Goal: Transaction & Acquisition: Purchase product/service

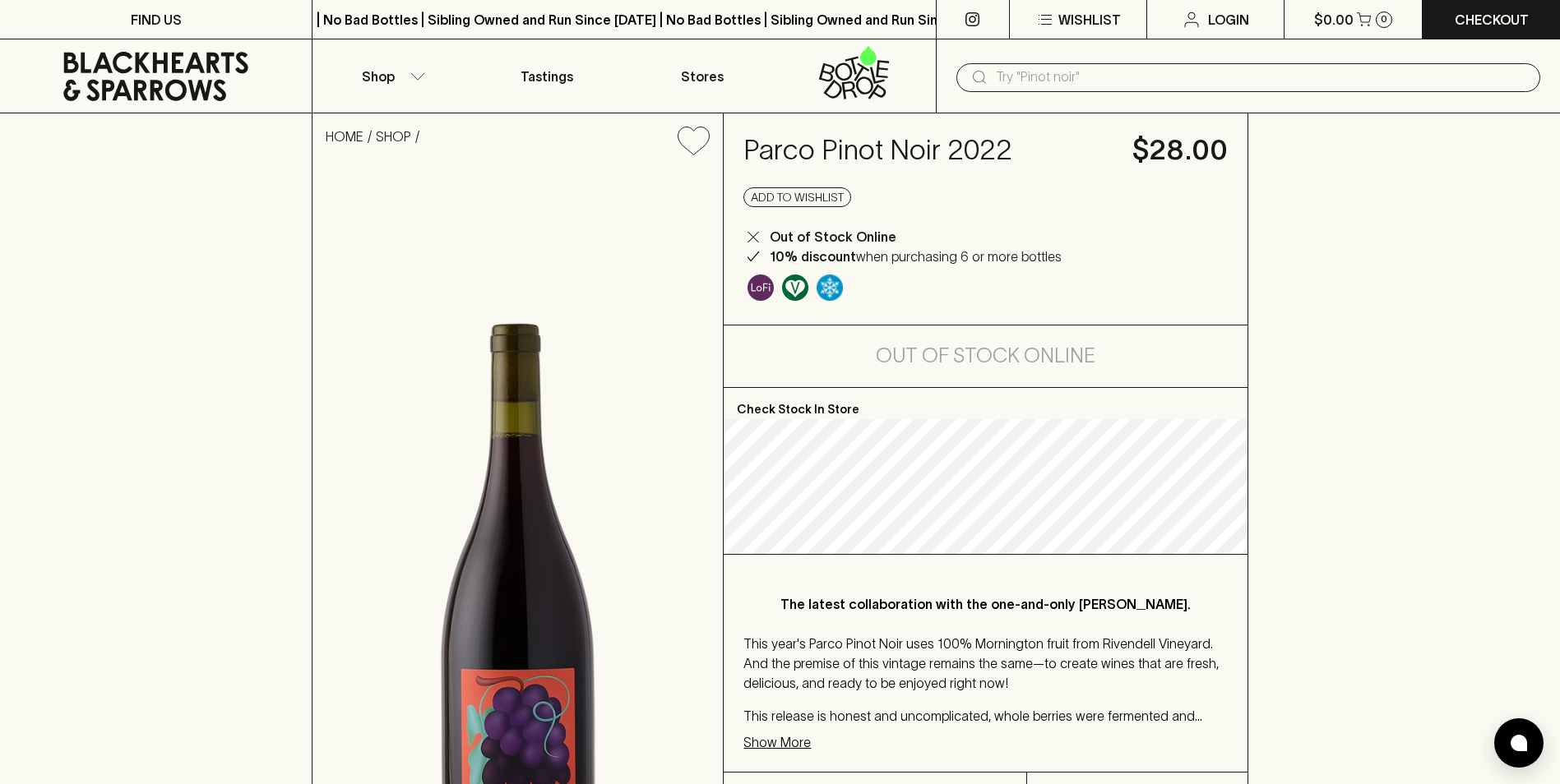
click at [149, 73] on icon at bounding box center [156, 77] width 185 height 49
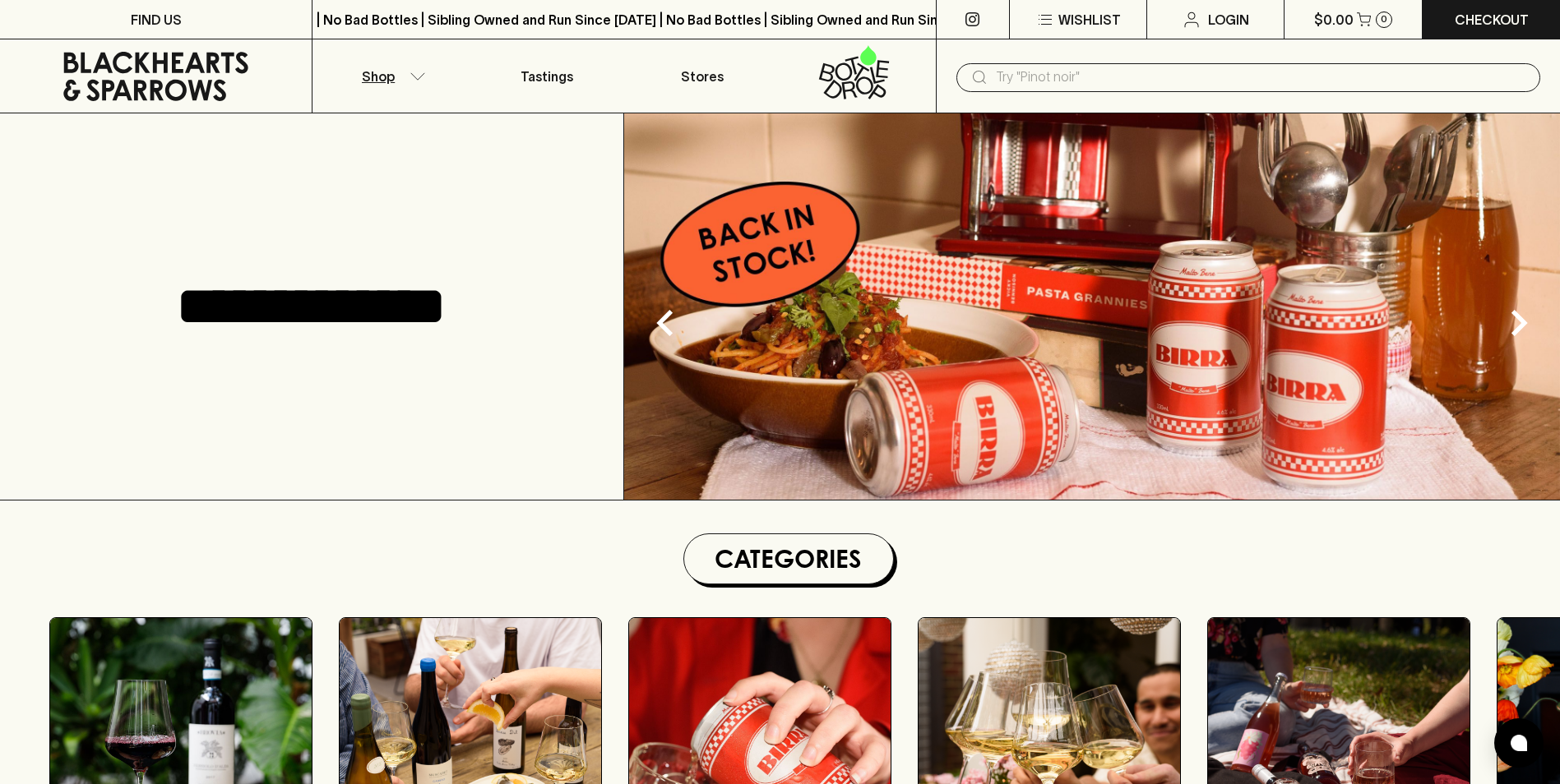
click at [406, 71] on button "Shop" at bounding box center [390, 76] width 155 height 73
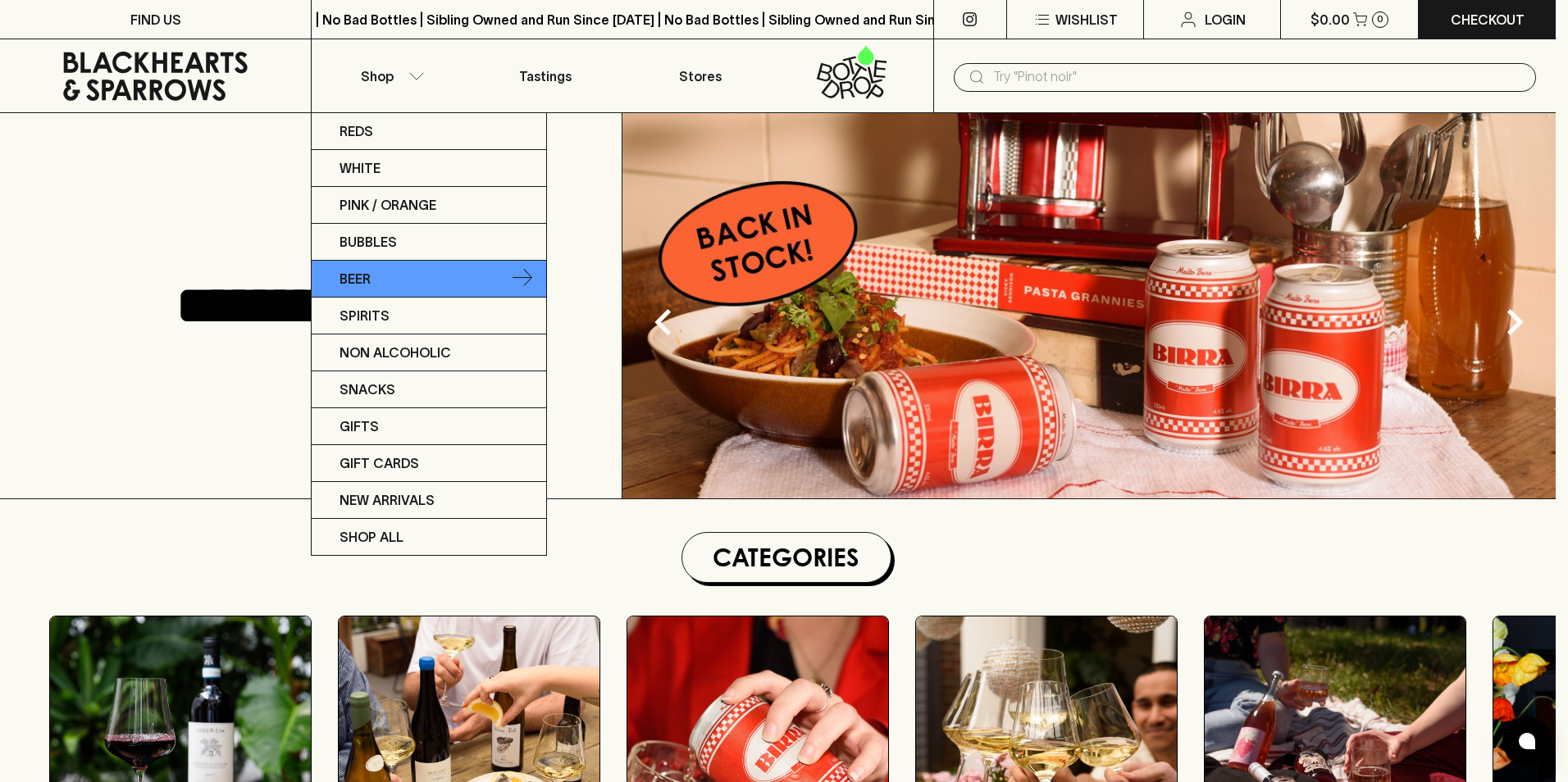
click at [395, 281] on link "Beer" at bounding box center [428, 279] width 234 height 37
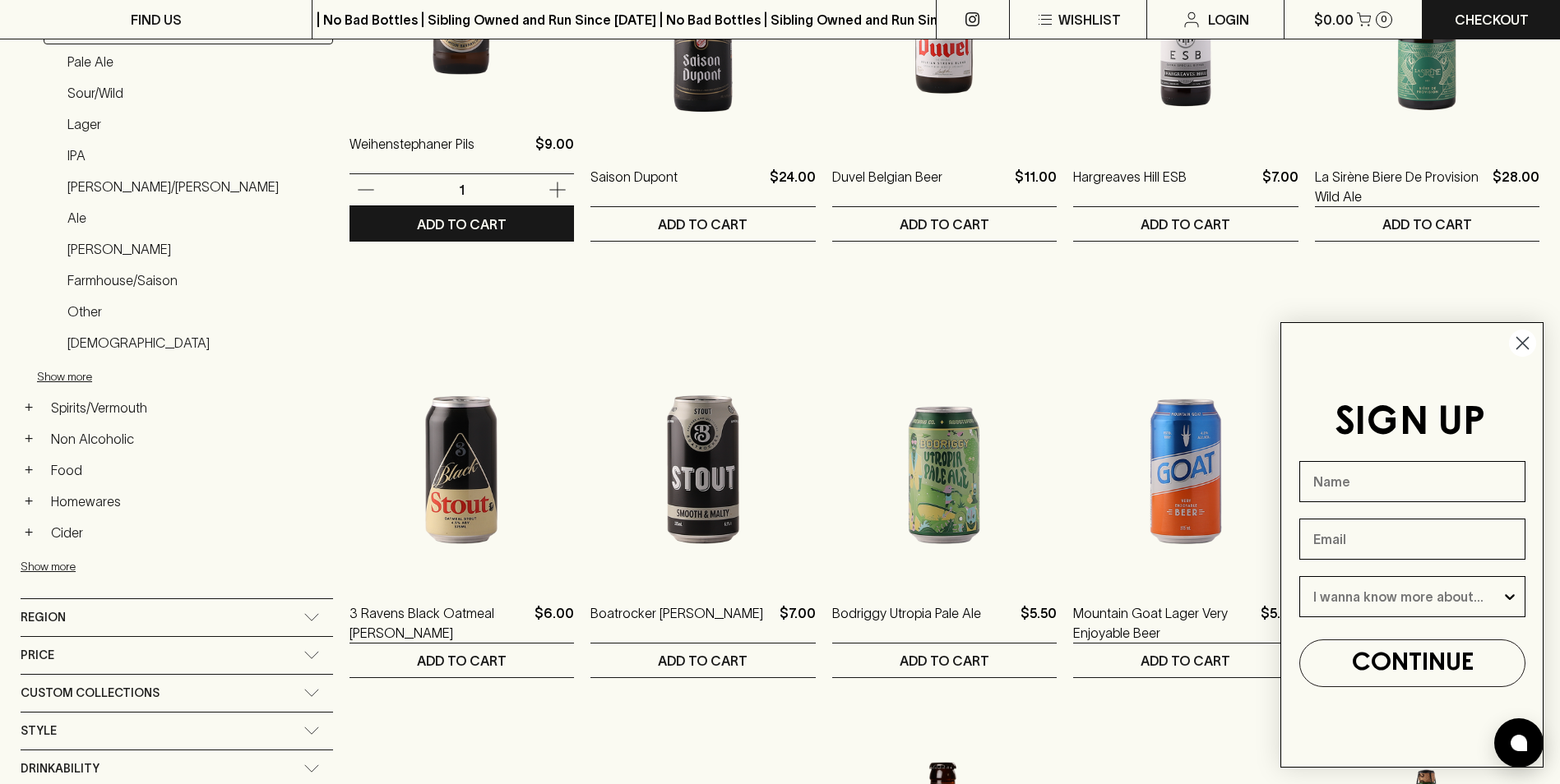
scroll to position [493, 0]
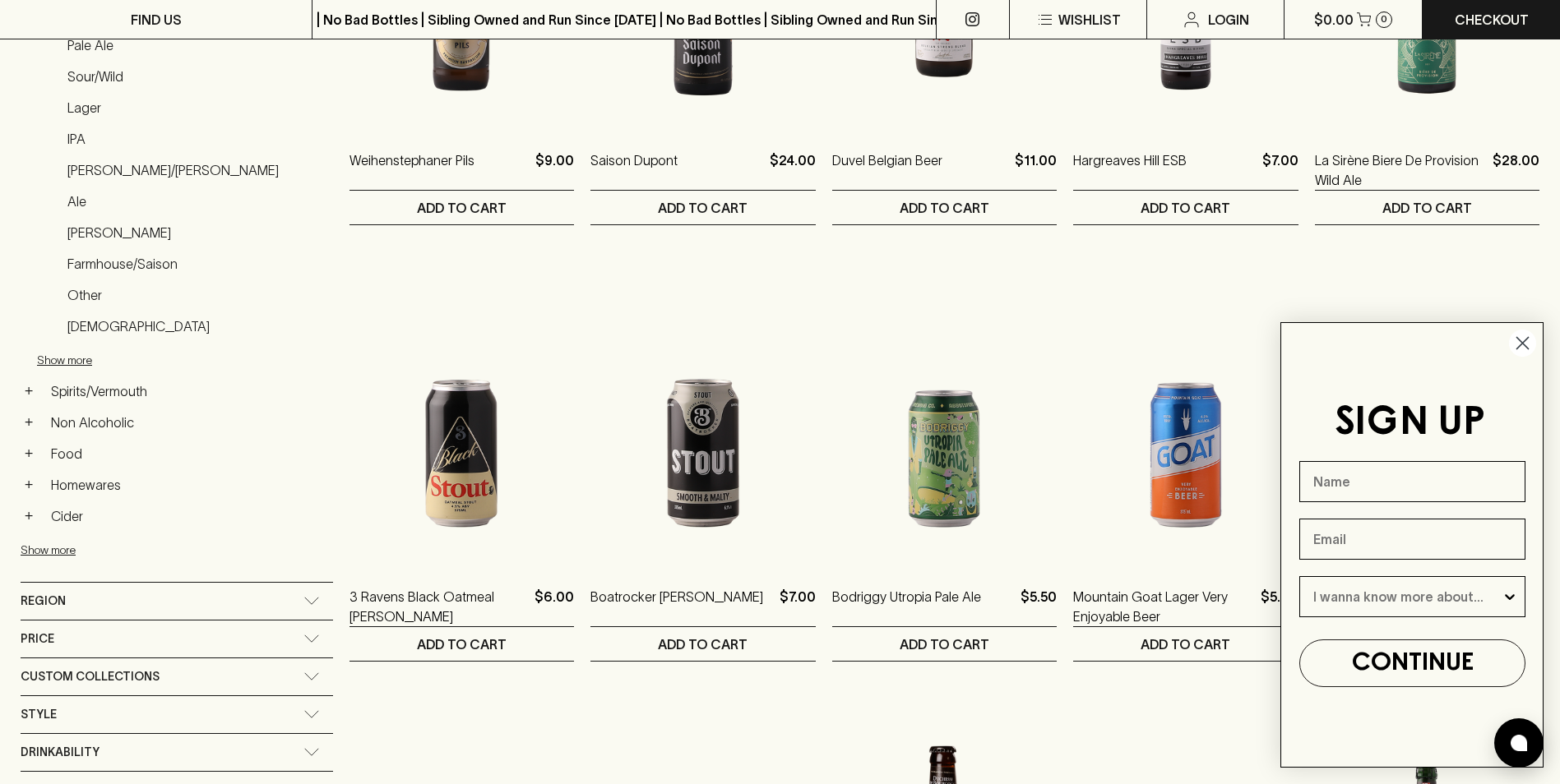
click at [1534, 345] on circle "Close dialog" at bounding box center [1522, 343] width 27 height 27
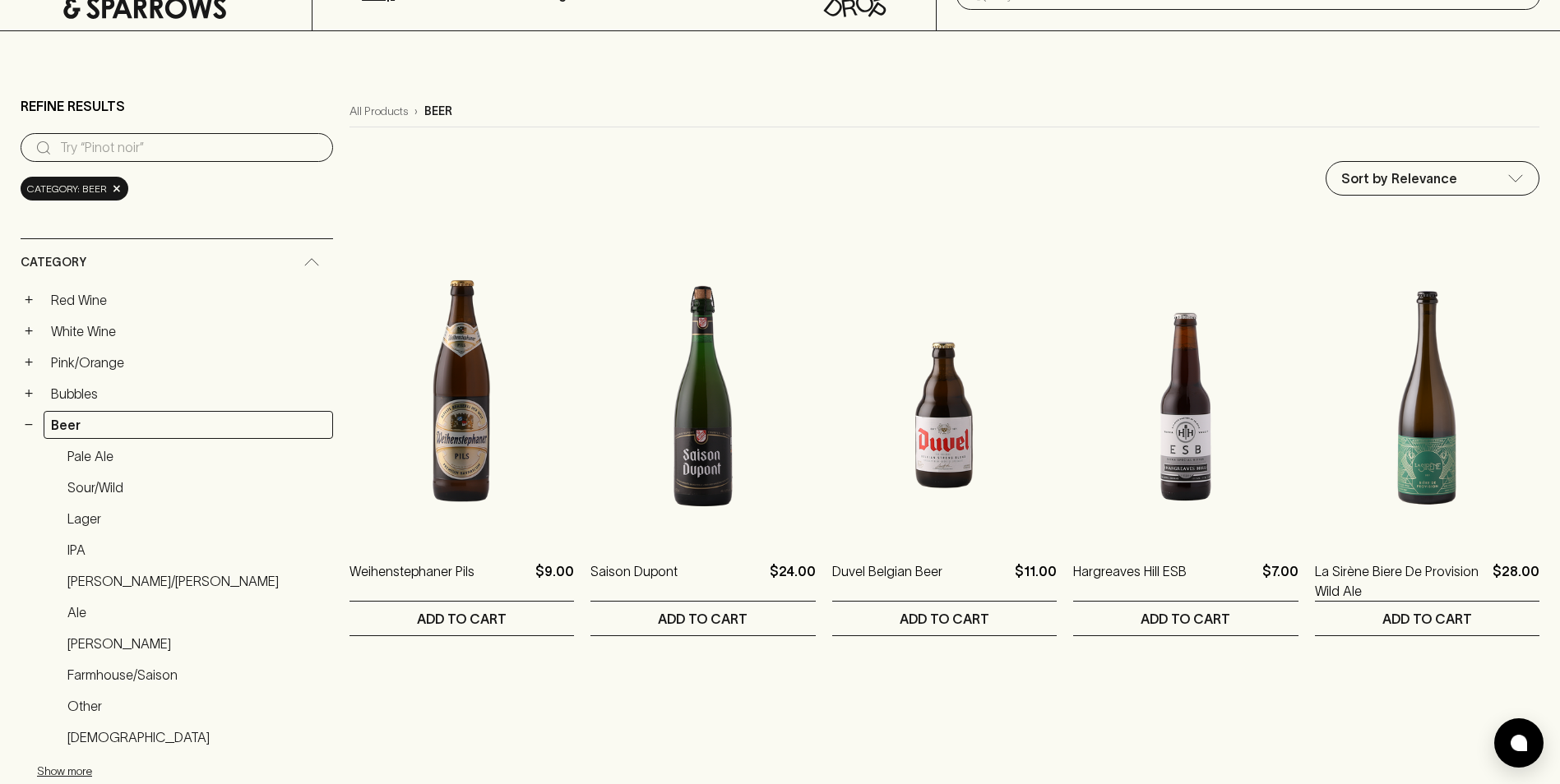
scroll to position [0, 0]
